Goal: Task Accomplishment & Management: Use online tool/utility

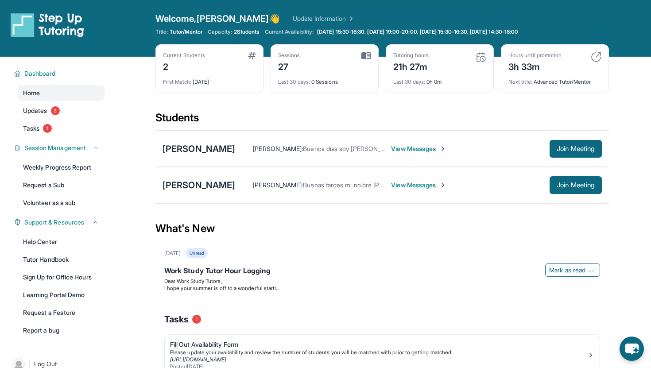
click at [243, 108] on div "Current Students 2 First Match : [DATE] Sessions 27 Last 30 days : 0 Sessions T…" at bounding box center [381, 77] width 453 height 66
click at [367, 30] on span "[DATE] 15:30-16:30, [DATE] 19:00-20:00, [DATE] 15:30-16:30, [DATE] 14:30-18:00" at bounding box center [417, 31] width 201 height 7
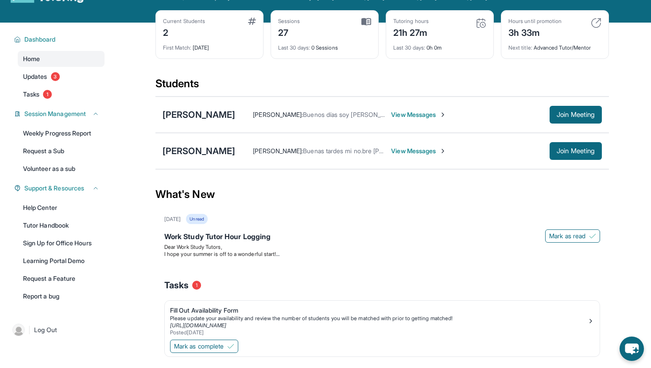
scroll to position [43, 0]
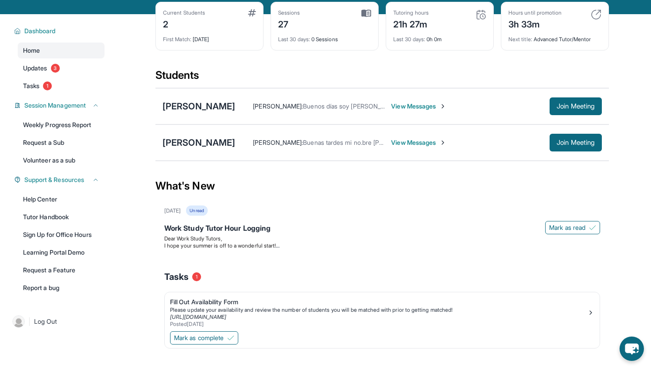
click at [275, 145] on span "Carmela Pina :" at bounding box center [278, 143] width 50 height 8
click at [304, 172] on div "What's New" at bounding box center [381, 185] width 453 height 39
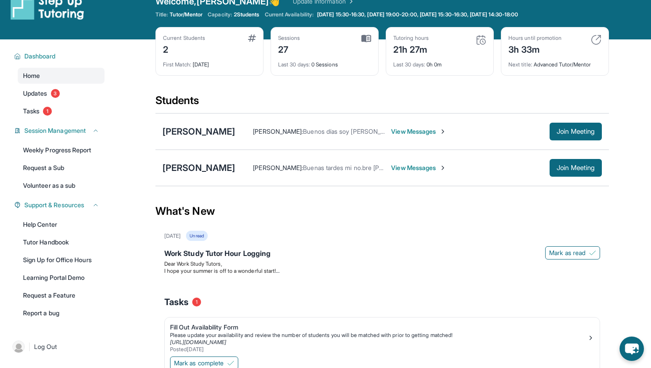
scroll to position [26, 0]
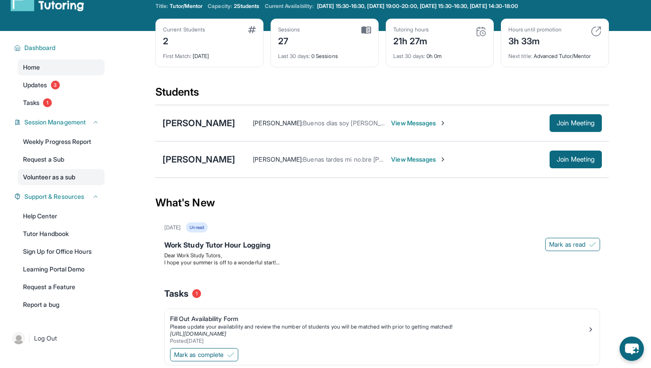
click at [79, 175] on link "Volunteer as a sub" at bounding box center [61, 177] width 87 height 16
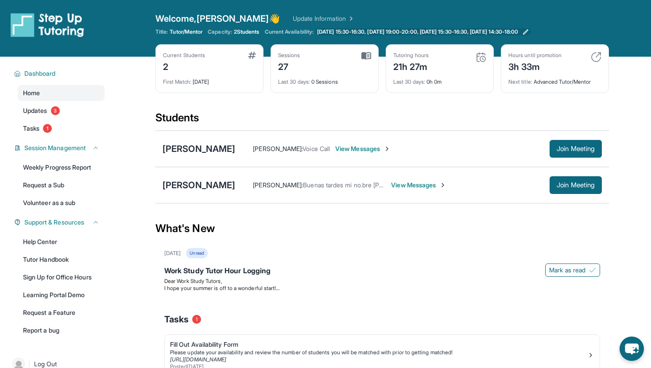
click at [529, 30] on icon at bounding box center [525, 31] width 7 height 7
click at [598, 54] on img at bounding box center [596, 57] width 11 height 11
click at [469, 103] on div "Current Students 2 First Match : 1 day ago Sessions 27 Last 30 days : 0 Session…" at bounding box center [381, 77] width 453 height 66
click at [230, 154] on div "[PERSON_NAME]" at bounding box center [198, 149] width 73 height 12
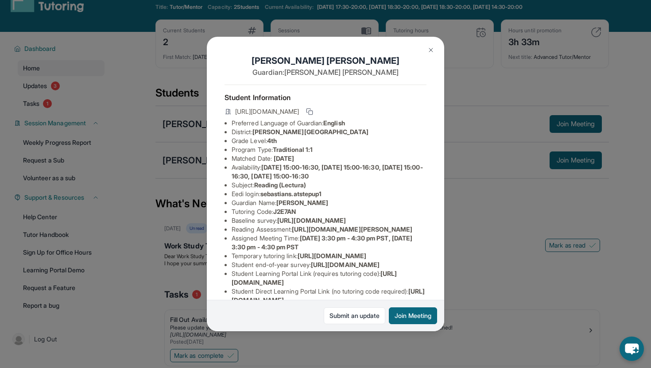
click at [423, 48] on button at bounding box center [431, 50] width 18 height 18
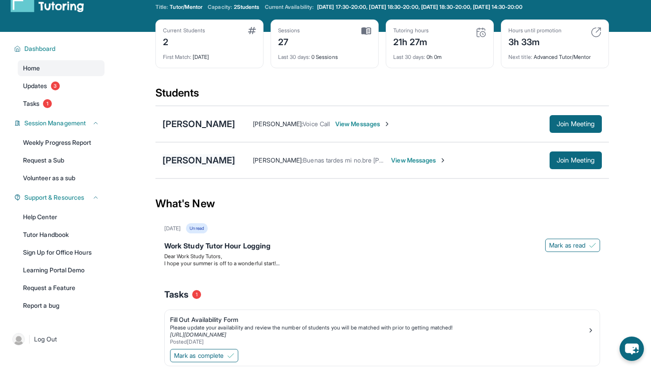
click at [219, 155] on div "[PERSON_NAME]" at bounding box center [198, 160] width 73 height 12
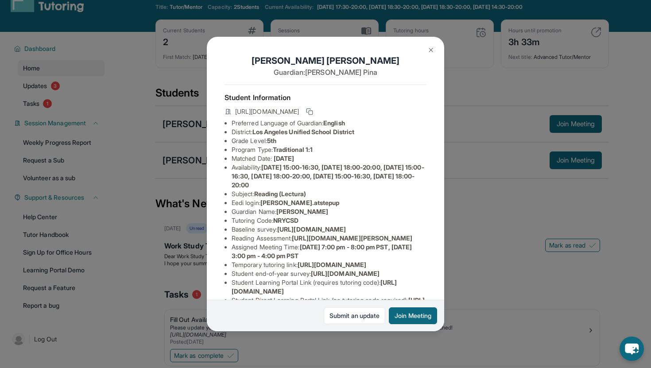
click at [431, 52] on img at bounding box center [430, 49] width 7 height 7
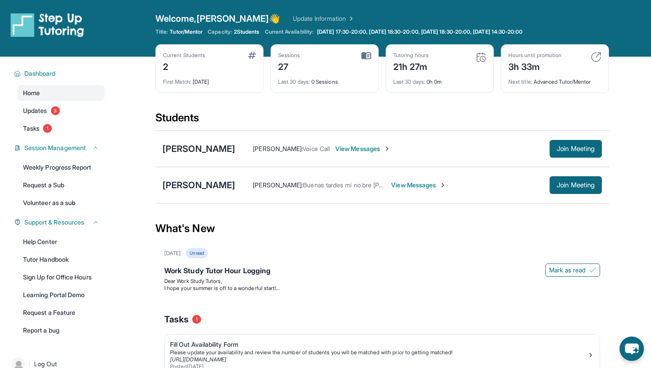
click at [228, 31] on span "Capacity:" at bounding box center [220, 31] width 24 height 7
click at [241, 31] on span "2 Students" at bounding box center [247, 31] width 26 height 7
click at [194, 75] on div "First Match : 1 day ago" at bounding box center [209, 79] width 93 height 12
click at [293, 20] on link "Update Information" at bounding box center [324, 18] width 62 height 9
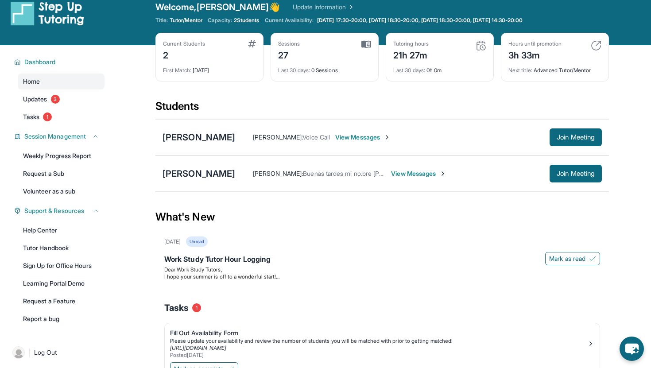
scroll to position [10, 0]
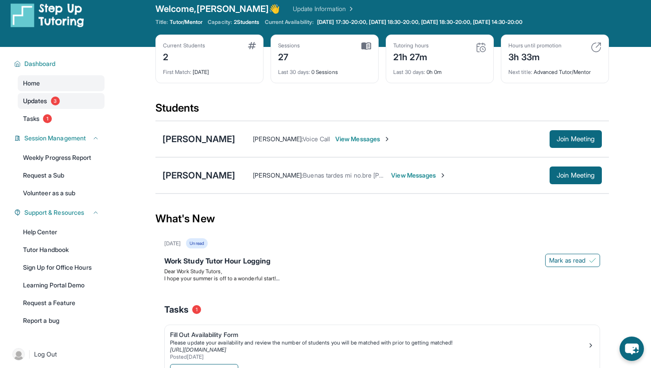
click at [64, 97] on link "Updates 3" at bounding box center [61, 101] width 87 height 16
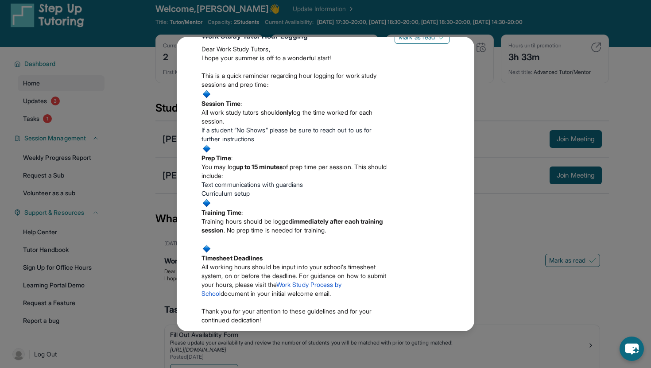
scroll to position [0, 0]
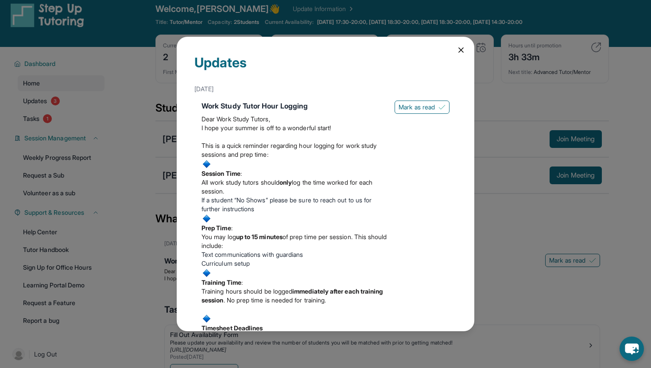
click at [462, 43] on div "Updates May 23rd Work Study Tutor Hour Logging Dear Work Study Tutors, I hope y…" at bounding box center [326, 184] width 298 height 294
click at [462, 44] on div "Updates May 23rd Work Study Tutor Hour Logging Dear Work Study Tutors, I hope y…" at bounding box center [326, 184] width 298 height 294
click at [463, 50] on icon at bounding box center [460, 50] width 9 height 9
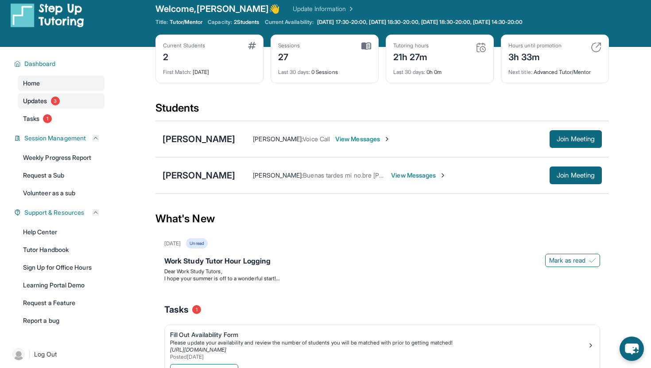
click at [67, 104] on link "Updates 3" at bounding box center [61, 101] width 87 height 16
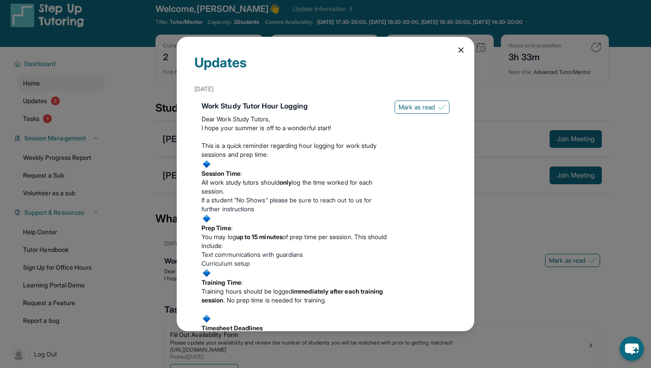
scroll to position [282, 0]
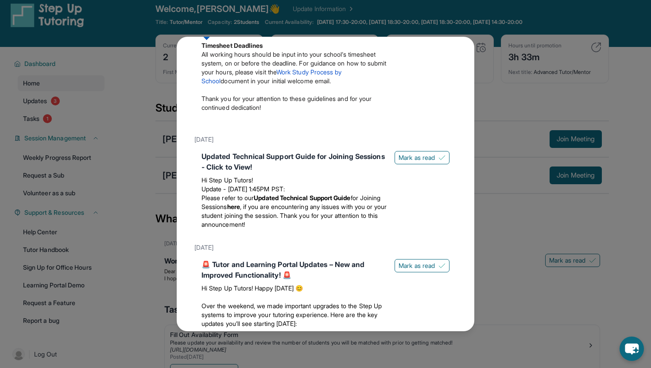
click at [460, 46] on div "Updates May 23rd Work Study Tutor Hour Logging Dear Work Study Tutors, I hope y…" at bounding box center [326, 184] width 298 height 294
click at [477, 79] on div "Updates May 23rd Work Study Tutor Hour Logging Dear Work Study Tutors, I hope y…" at bounding box center [325, 184] width 651 height 368
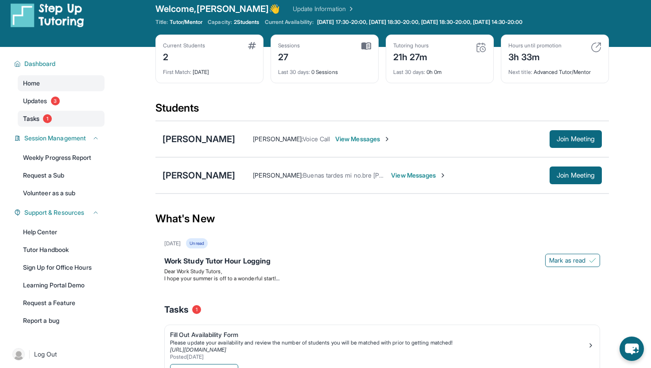
click at [58, 123] on link "Tasks 1" at bounding box center [61, 119] width 87 height 16
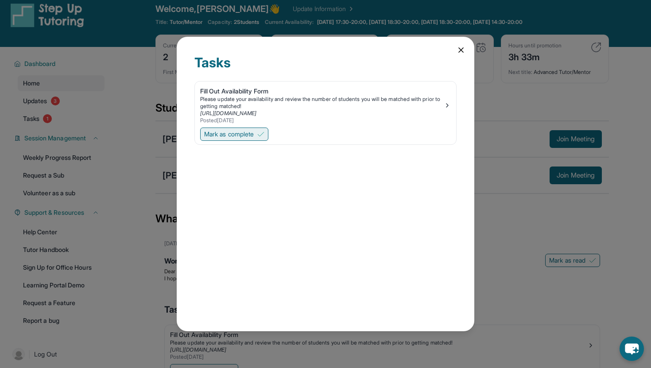
click at [254, 134] on span "Mark as complete" at bounding box center [229, 134] width 50 height 9
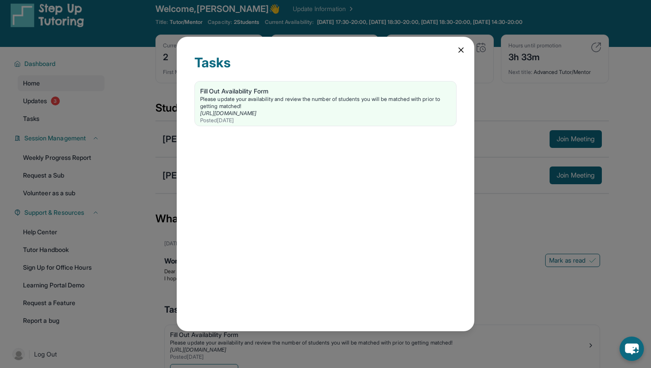
click at [462, 53] on icon at bounding box center [460, 50] width 9 height 9
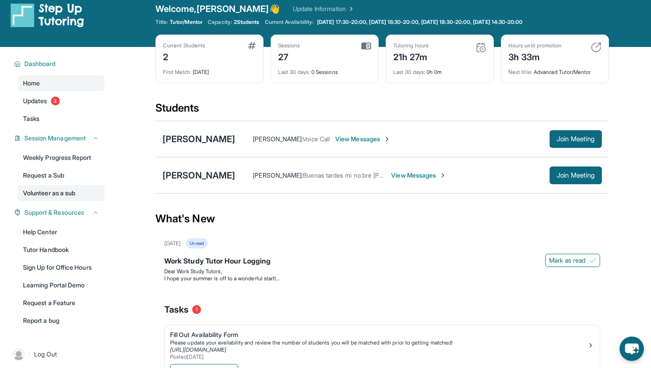
click at [64, 197] on link "Volunteer as a sub" at bounding box center [61, 193] width 87 height 16
